Goal: Task Accomplishment & Management: Complete application form

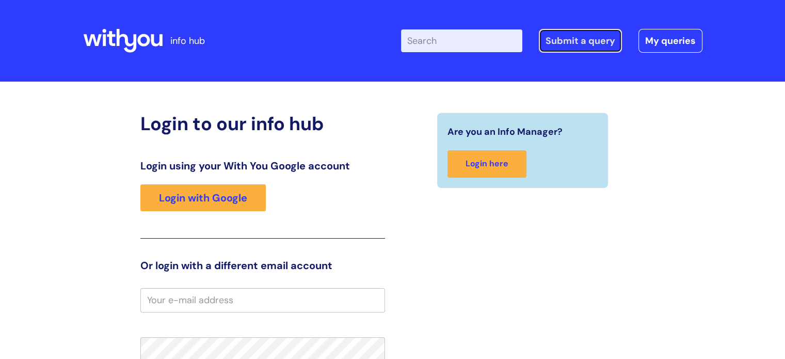
click at [579, 42] on link "Submit a query" at bounding box center [580, 41] width 83 height 24
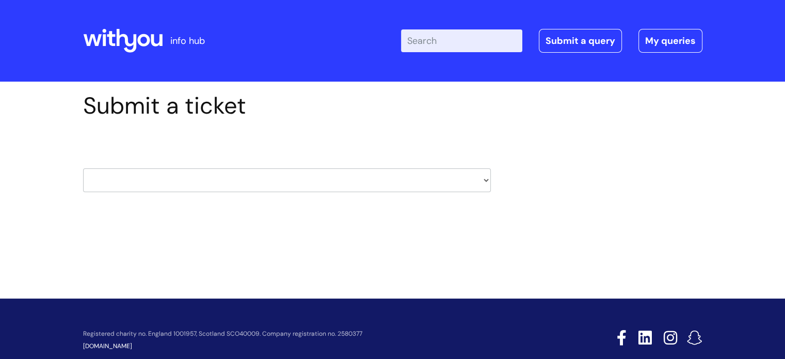
click at [362, 186] on select "HR / People IT and Support Clinical Drug Alerts Finance Accounts Data Support T…" at bounding box center [287, 180] width 408 height 24
select select "it_and_support"
click at [83, 168] on select "HR / People IT and Support Clinical Drug Alerts Finance Accounts Data Support T…" at bounding box center [287, 180] width 408 height 24
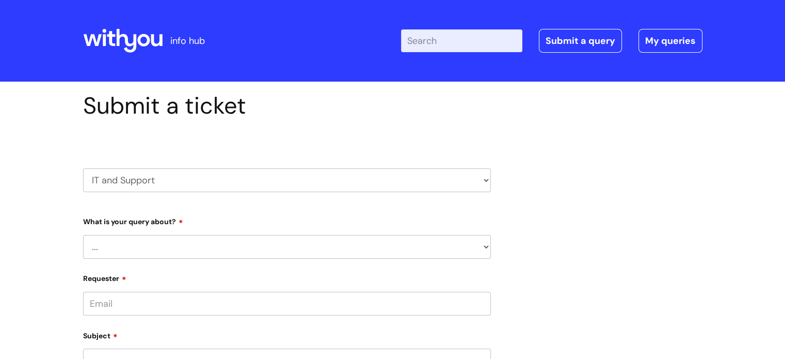
click at [212, 242] on select "... Mobile Phone Reset & MFA Accounts, Starters and Leavers IT Hardware issue I…" at bounding box center [287, 247] width 408 height 24
select select "System/software"
click at [83, 235] on select "... Mobile Phone Reset & MFA Accounts, Starters and Leavers IT Hardware issue I…" at bounding box center [287, 247] width 408 height 24
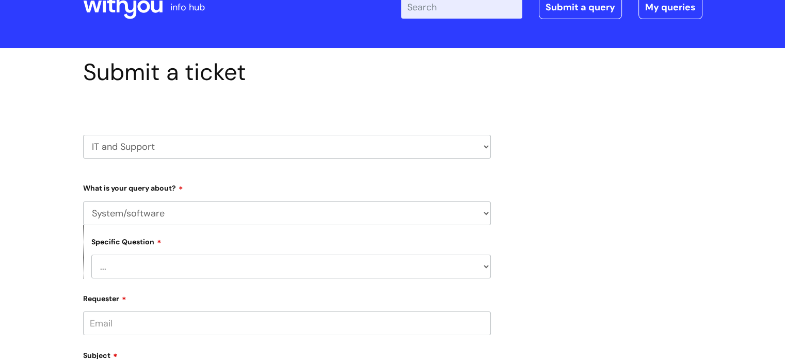
scroll to position [52, 0]
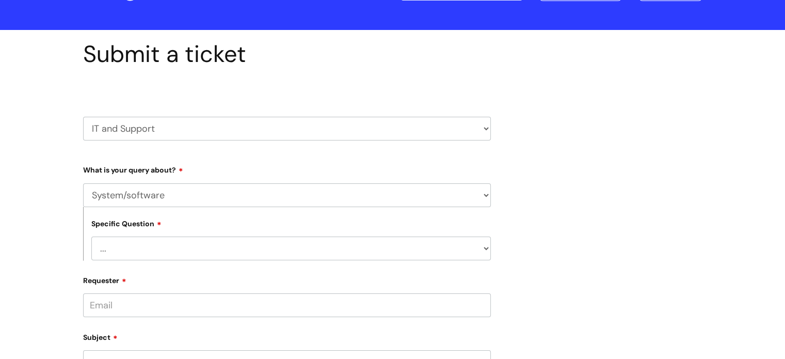
click at [175, 243] on select "... Halo PCMIS Iaptus NHS Email CJSM Email Mitel Another System Google (Workspa…" at bounding box center [290, 248] width 399 height 24
select select "Another System"
click at [91, 236] on select "... Halo PCMIS Iaptus NHS Email CJSM Email Mitel Another System Google (Workspa…" at bounding box center [290, 248] width 399 height 24
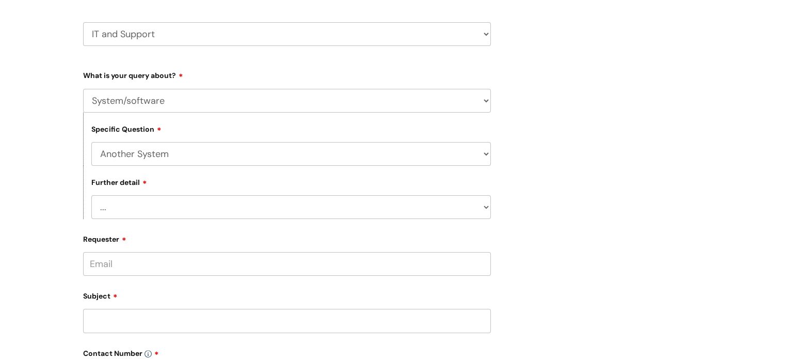
scroll to position [155, 0]
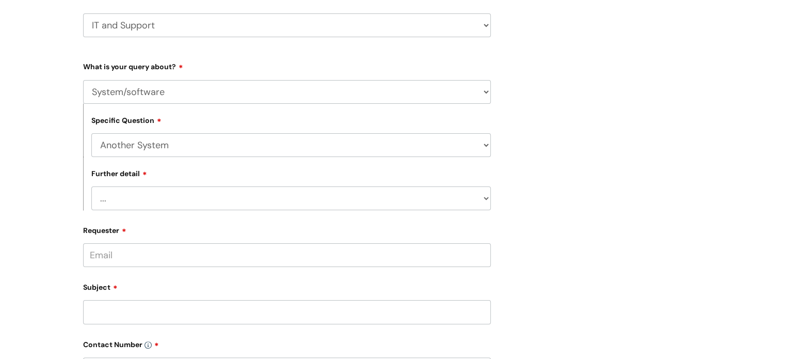
click at [174, 200] on select "... I’ve got a login issue Something else" at bounding box center [290, 198] width 399 height 24
select select "I’ve got a login issue"
click at [91, 187] on select "... I’ve got a login issue Something else" at bounding box center [290, 198] width 399 height 24
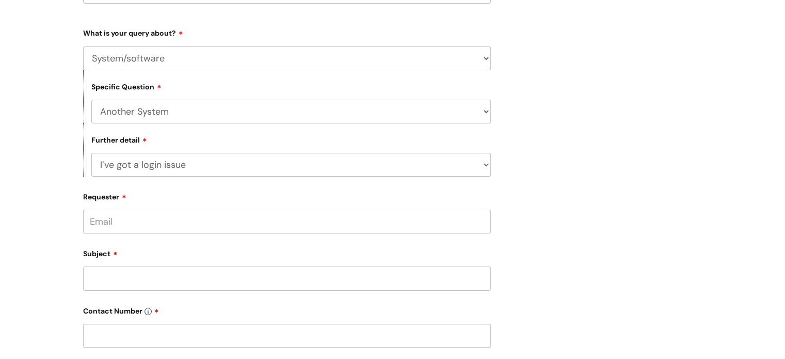
scroll to position [206, 0]
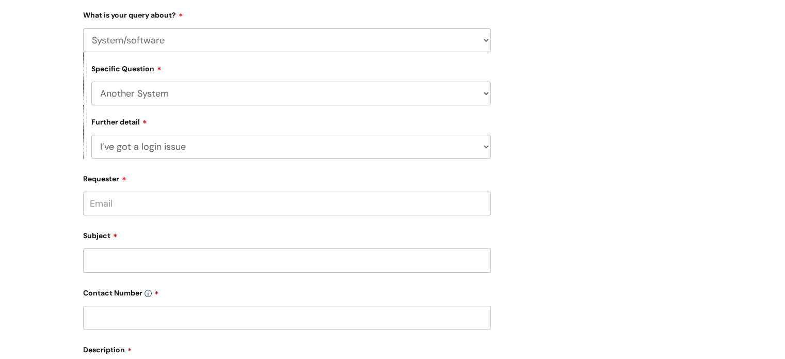
click at [169, 206] on input "Requester" at bounding box center [287, 203] width 408 height 24
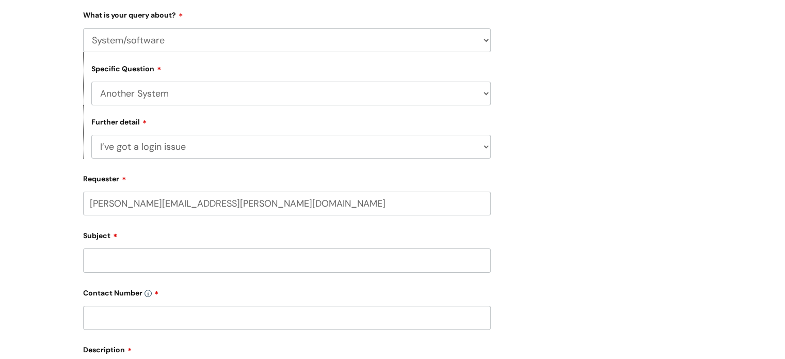
type input "paul.johnson@wearewithyou.org.uk"
click at [122, 260] on div "Subject" at bounding box center [287, 254] width 408 height 46
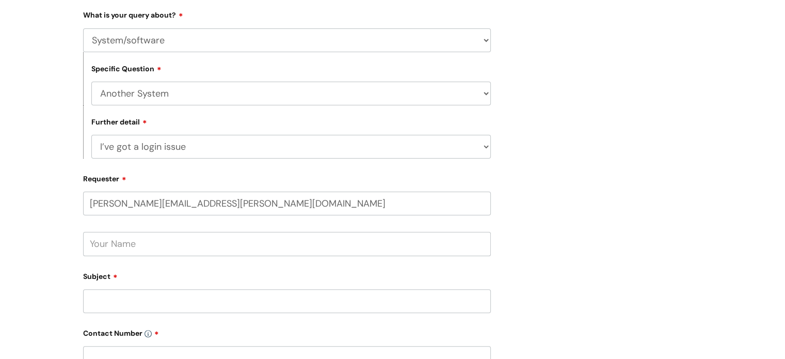
click at [122, 253] on input "text" at bounding box center [287, 244] width 408 height 24
type input "paul Johnson"
click at [131, 306] on input "Subject" at bounding box center [287, 301] width 408 height 24
drag, startPoint x: 31, startPoint y: 0, endPoint x: 250, endPoint y: 247, distance: 329.8
click at [250, 247] on input "paul Johnson" at bounding box center [287, 244] width 408 height 24
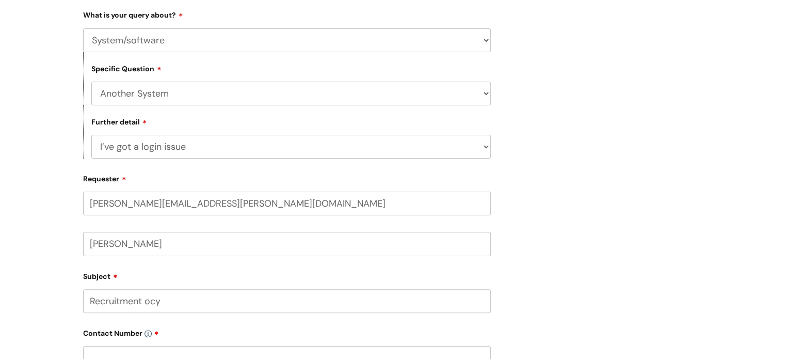
click at [156, 302] on input "Recruitment ocy" at bounding box center [287, 301] width 408 height 24
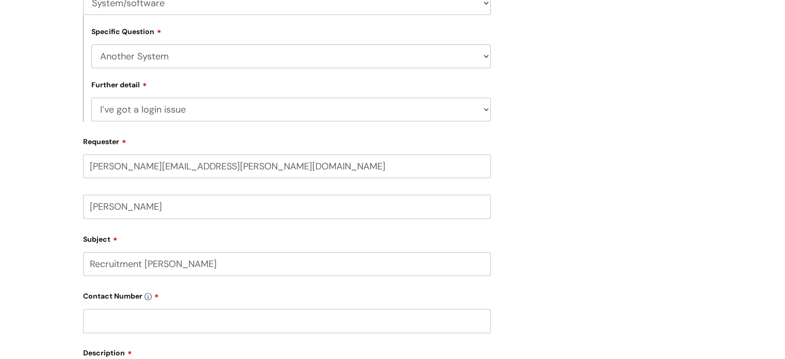
scroll to position [310, 0]
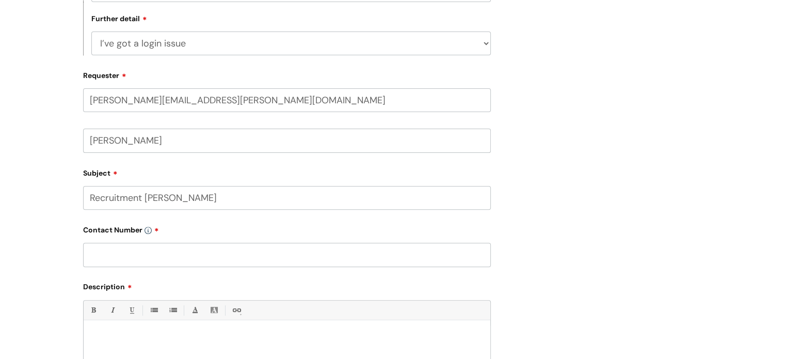
type input "Recruitment occy"
click at [163, 256] on input "text" at bounding box center [287, 255] width 408 height 24
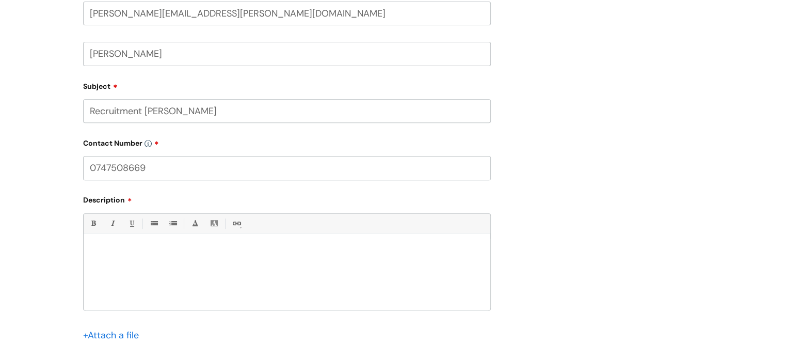
scroll to position [413, 0]
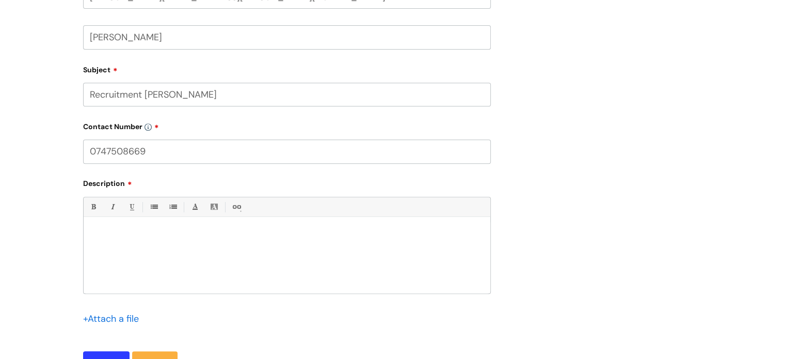
type input "0747508669"
click at [148, 240] on div at bounding box center [287, 257] width 407 height 71
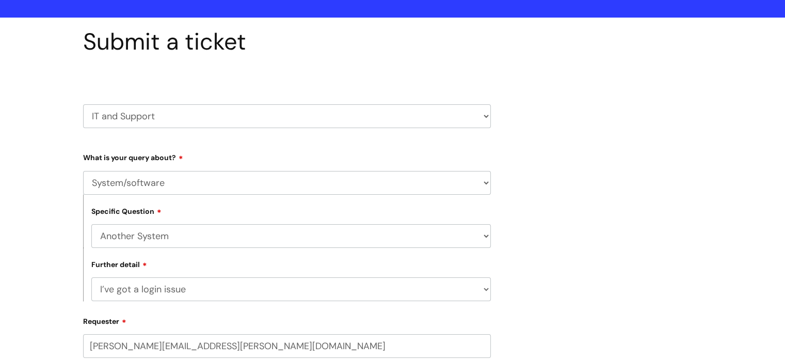
scroll to position [0, 0]
